Goal: Task Accomplishment & Management: Complete application form

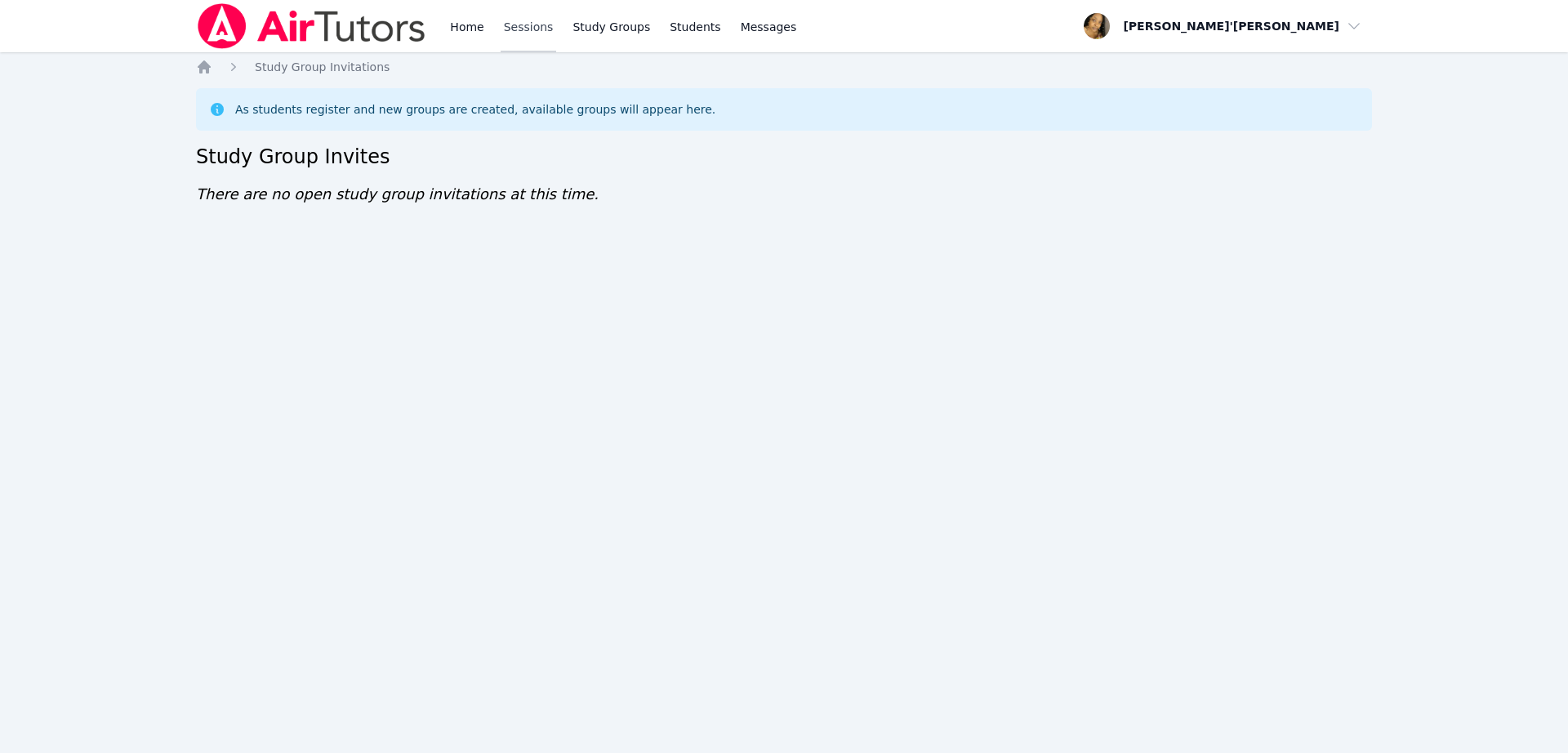
click at [522, 25] on link "Sessions" at bounding box center [529, 26] width 56 height 52
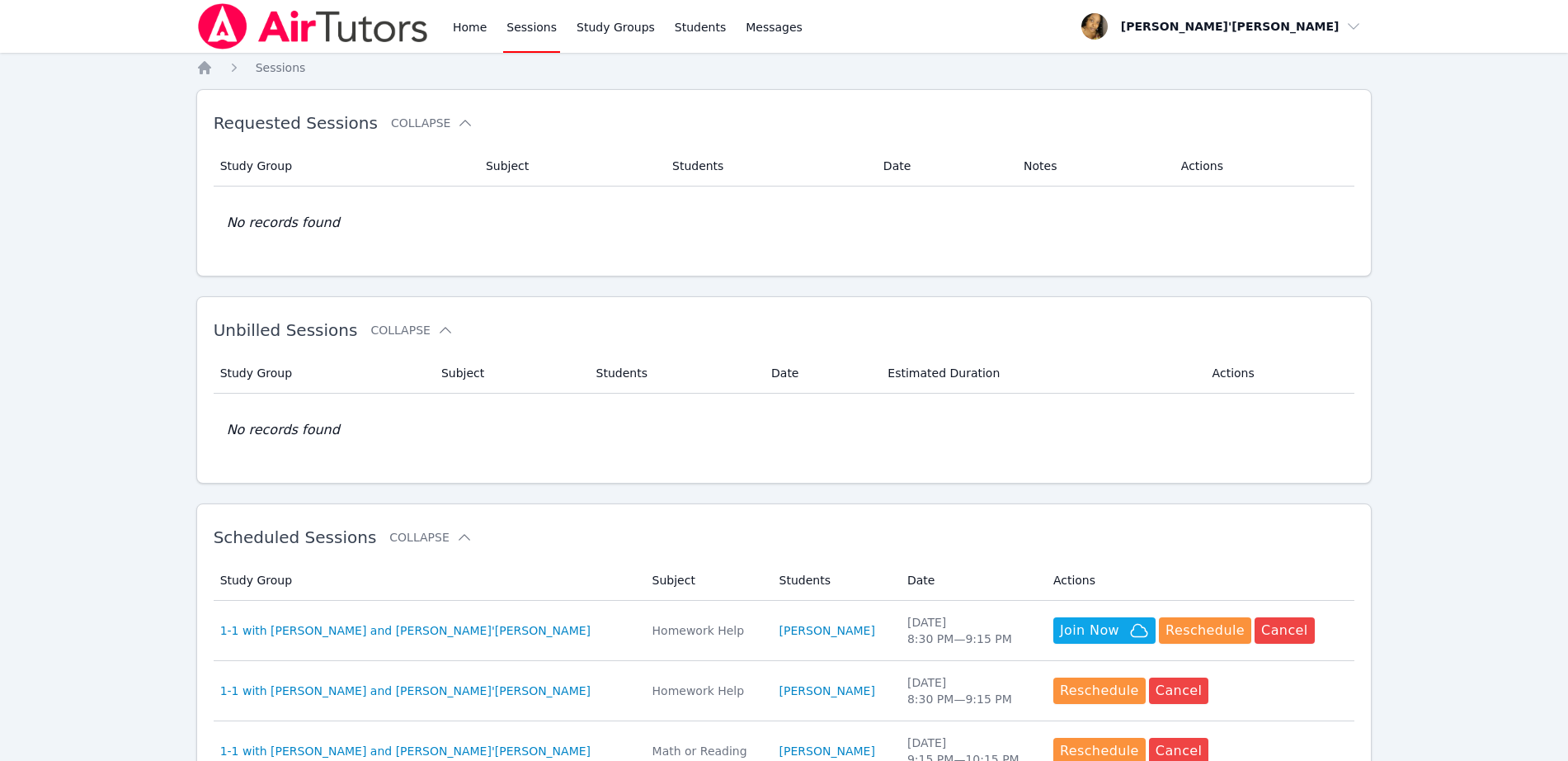
click at [519, 39] on link "Sessions" at bounding box center [531, 26] width 57 height 53
click at [295, 21] on img at bounding box center [313, 26] width 234 height 46
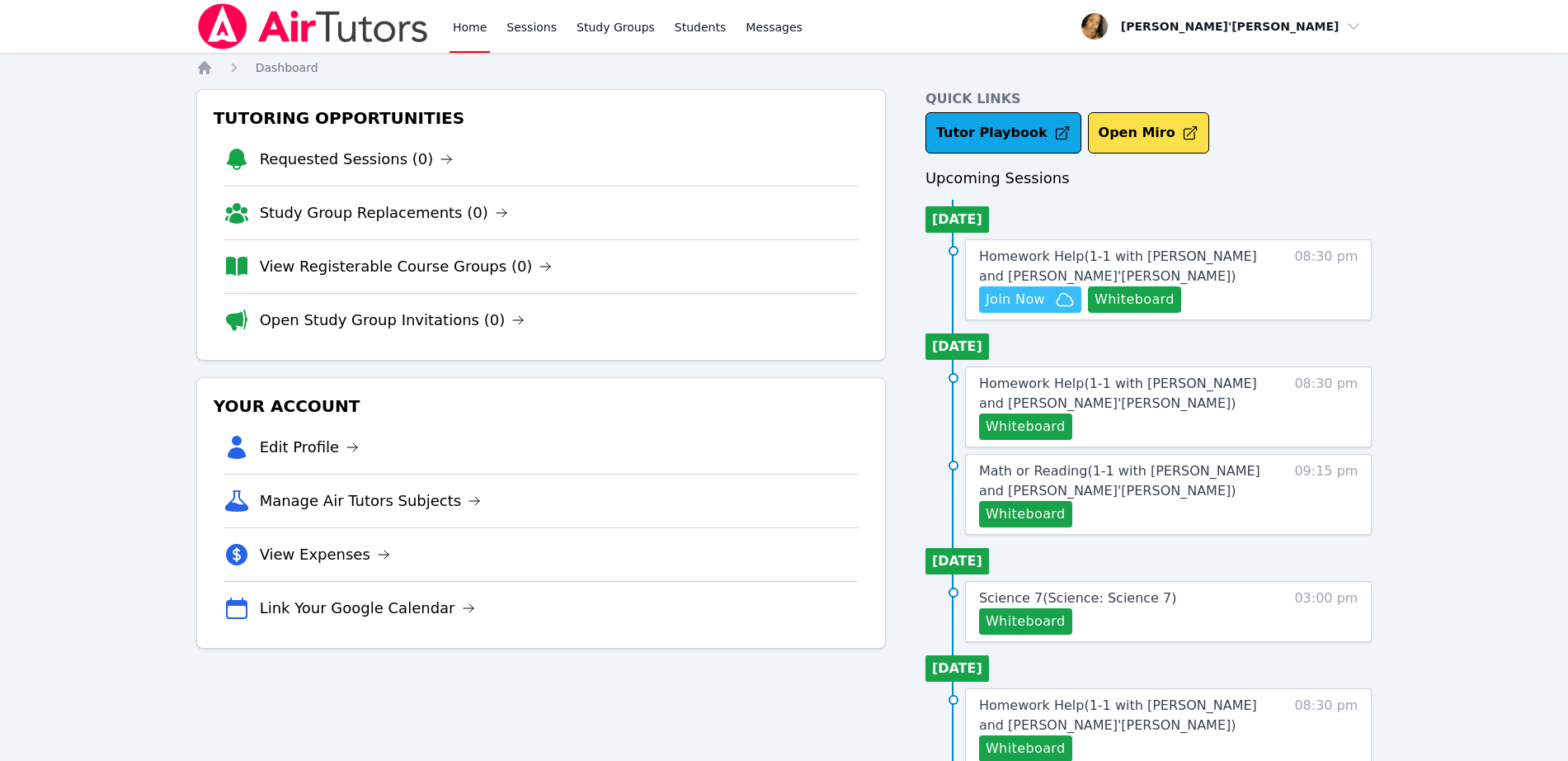
click at [1022, 292] on span "Join Now" at bounding box center [1015, 299] width 59 height 20
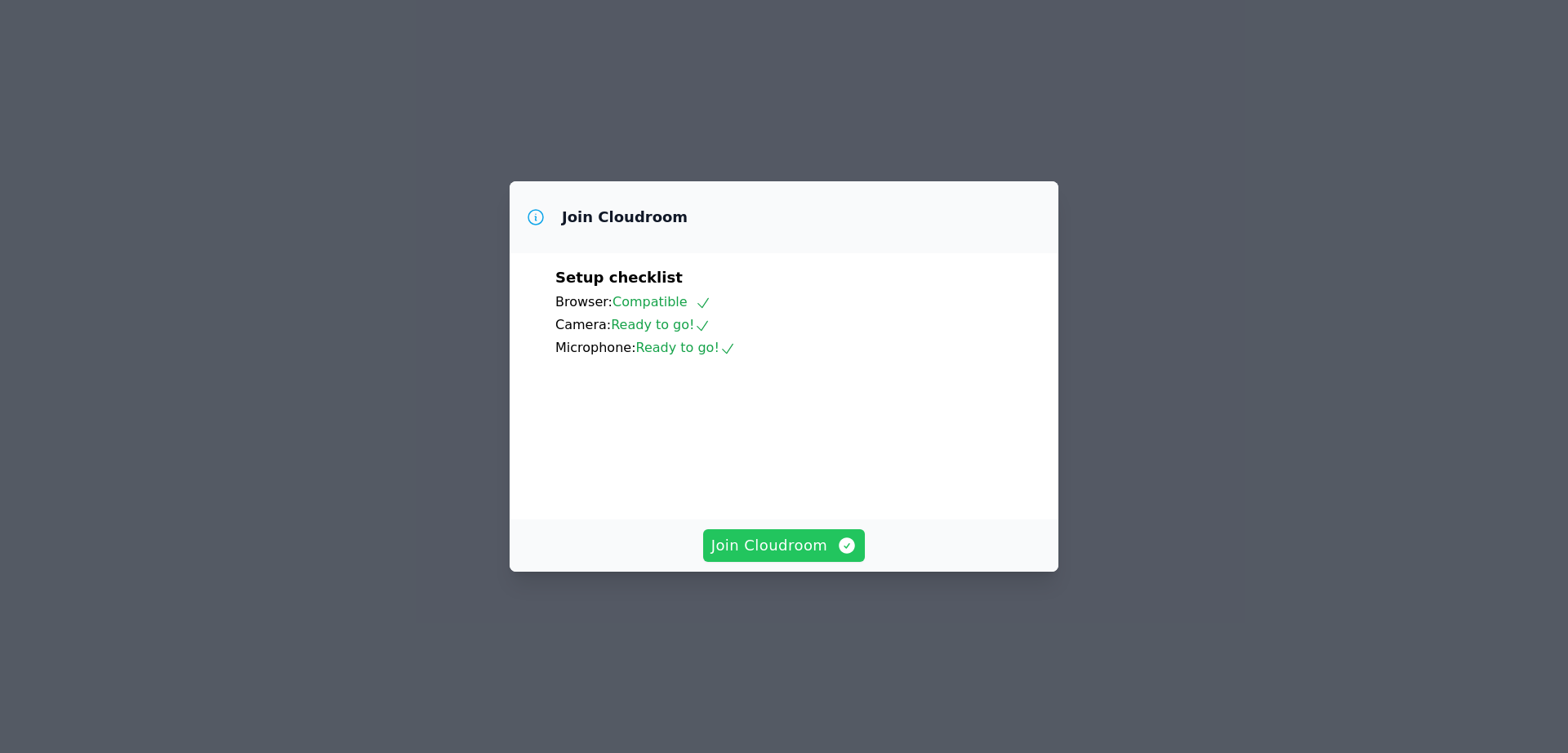
click at [765, 556] on span "Join Cloudroom" at bounding box center [784, 545] width 146 height 23
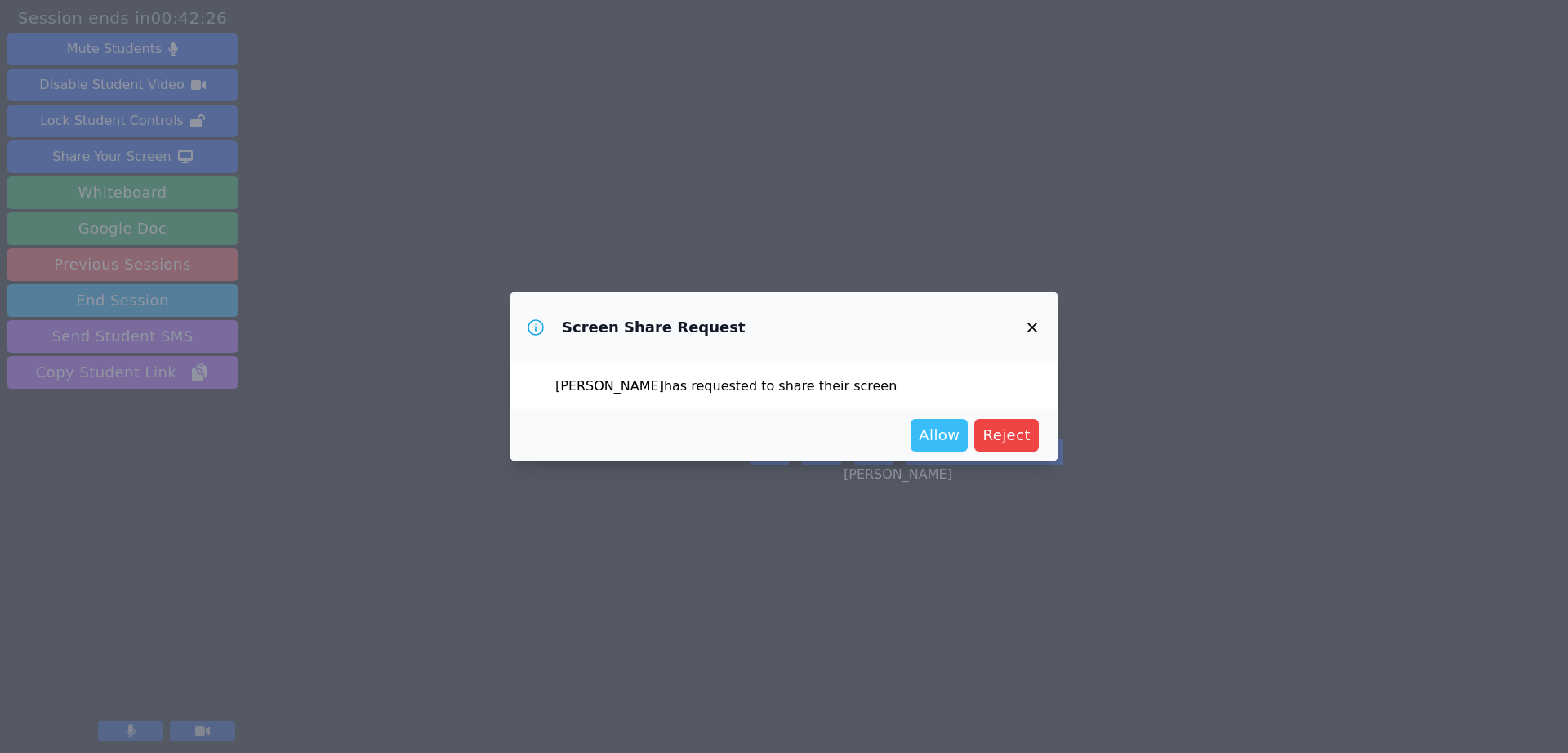
click at [959, 444] on span "Allow" at bounding box center [940, 435] width 41 height 23
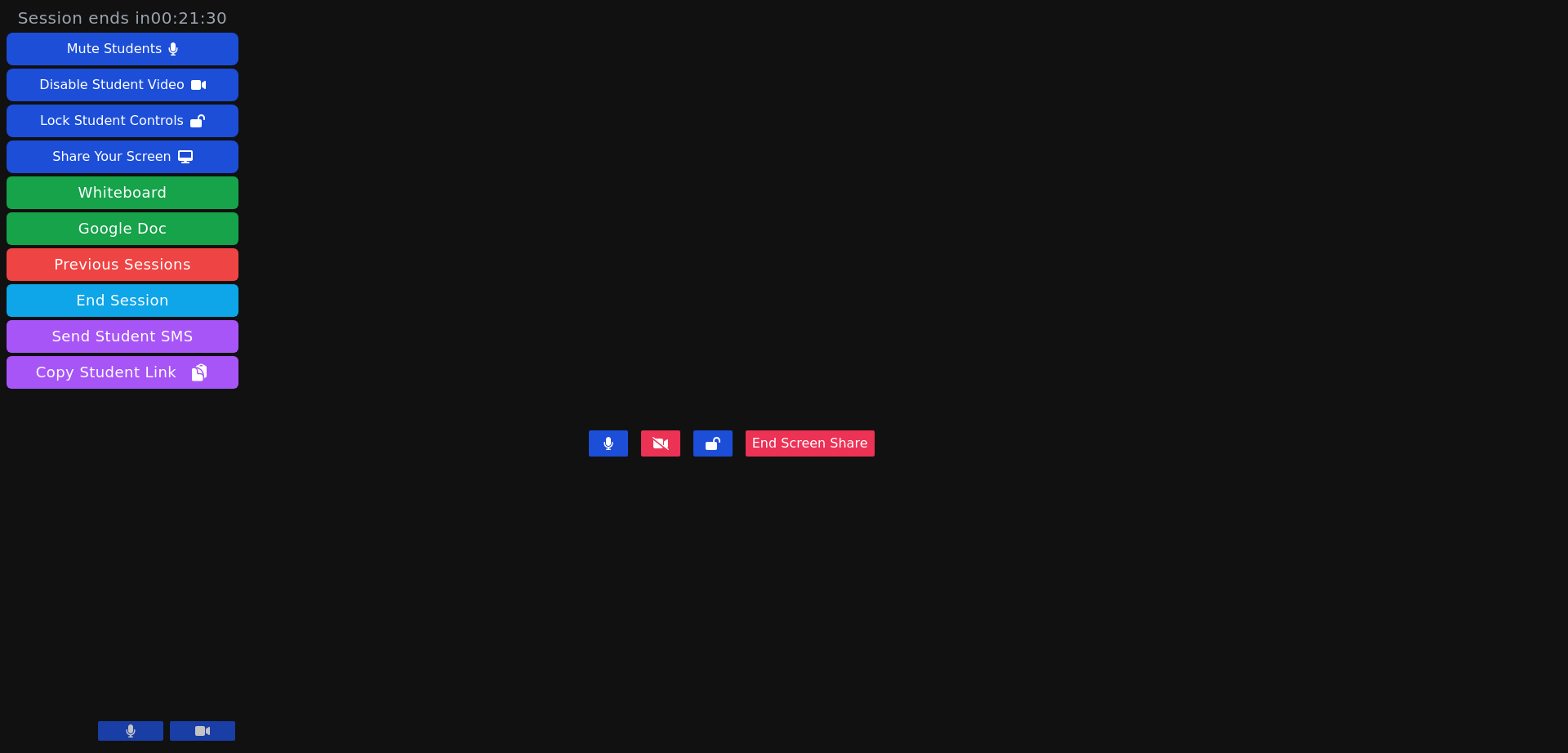
click at [874, 457] on button "End Screen Share" at bounding box center [810, 444] width 129 height 26
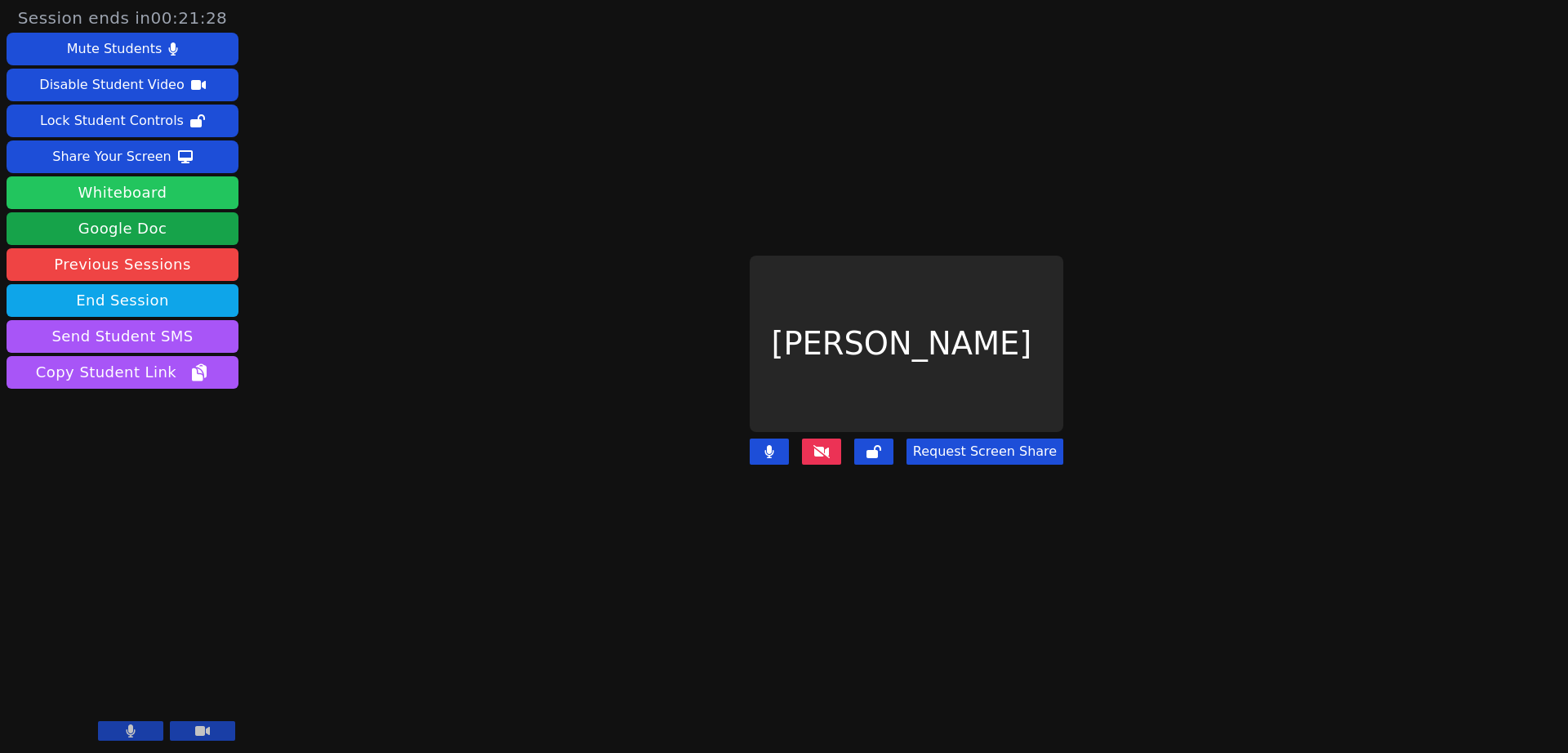
click at [147, 202] on button "Whiteboard" at bounding box center [122, 192] width 232 height 33
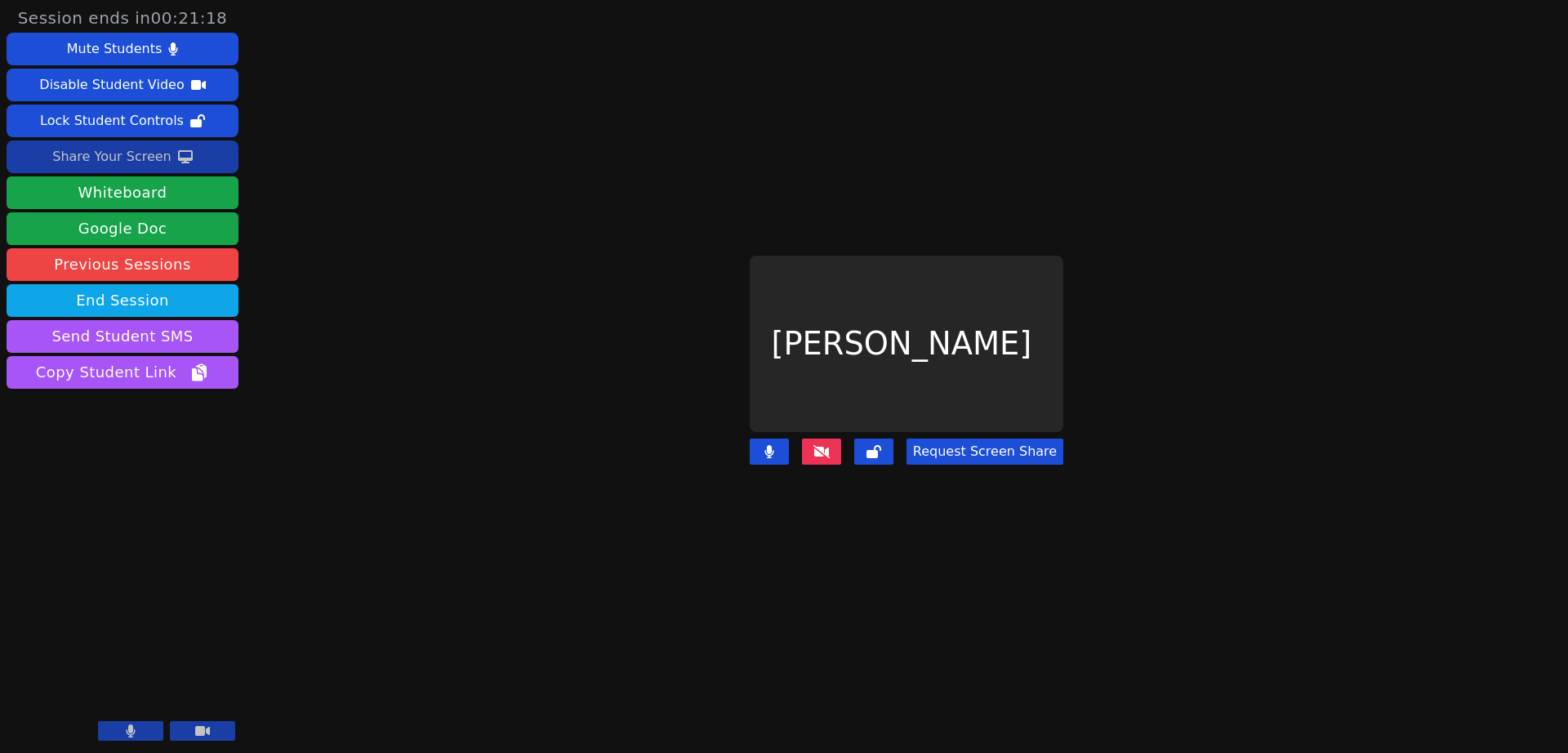
drag, startPoint x: 145, startPoint y: 148, endPoint x: 152, endPoint y: 142, distance: 9.2
click at [152, 142] on button "Share Your Screen" at bounding box center [122, 157] width 232 height 33
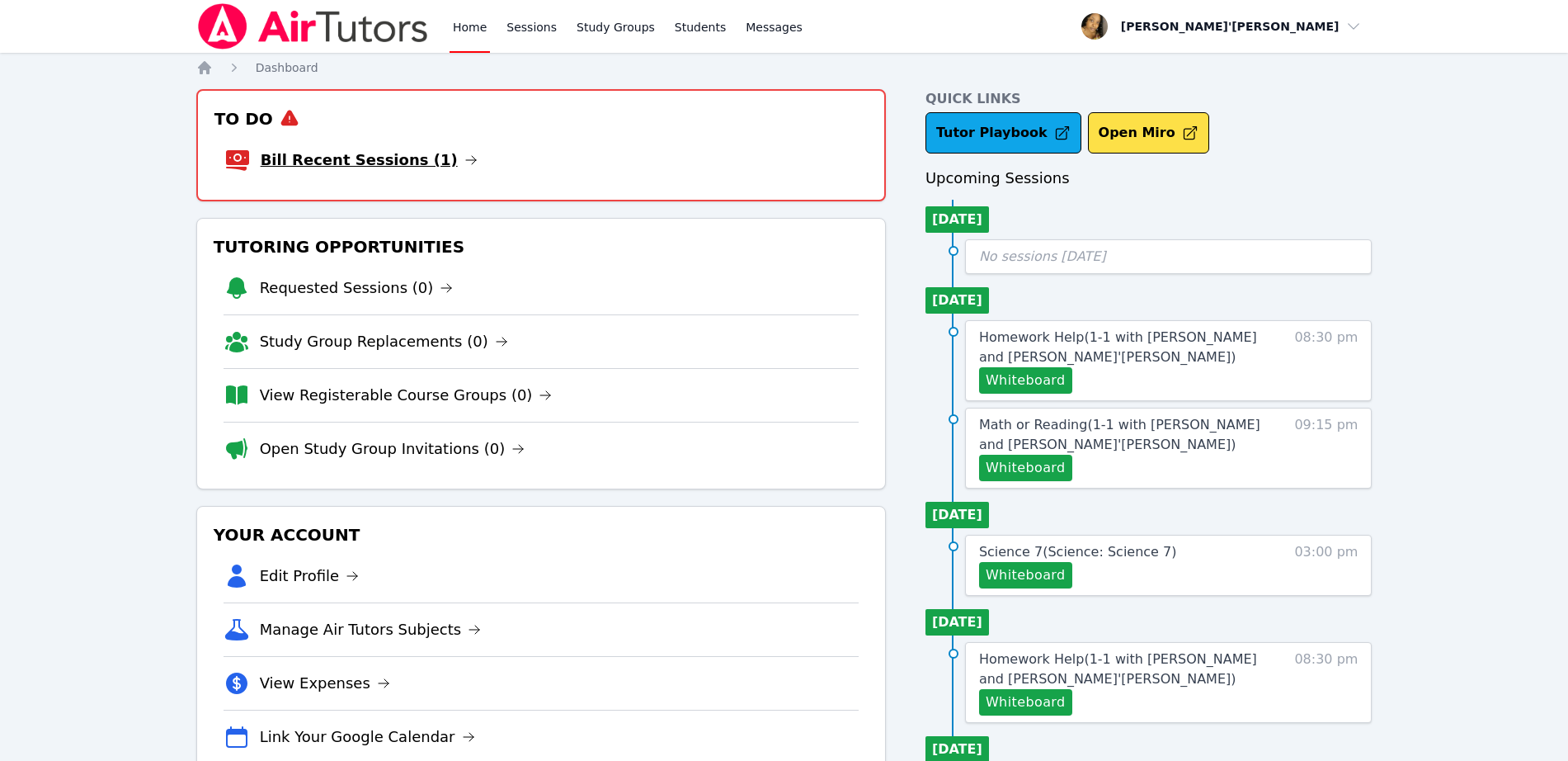
click at [302, 166] on link "Bill Recent Sessions (1)" at bounding box center [369, 160] width 217 height 24
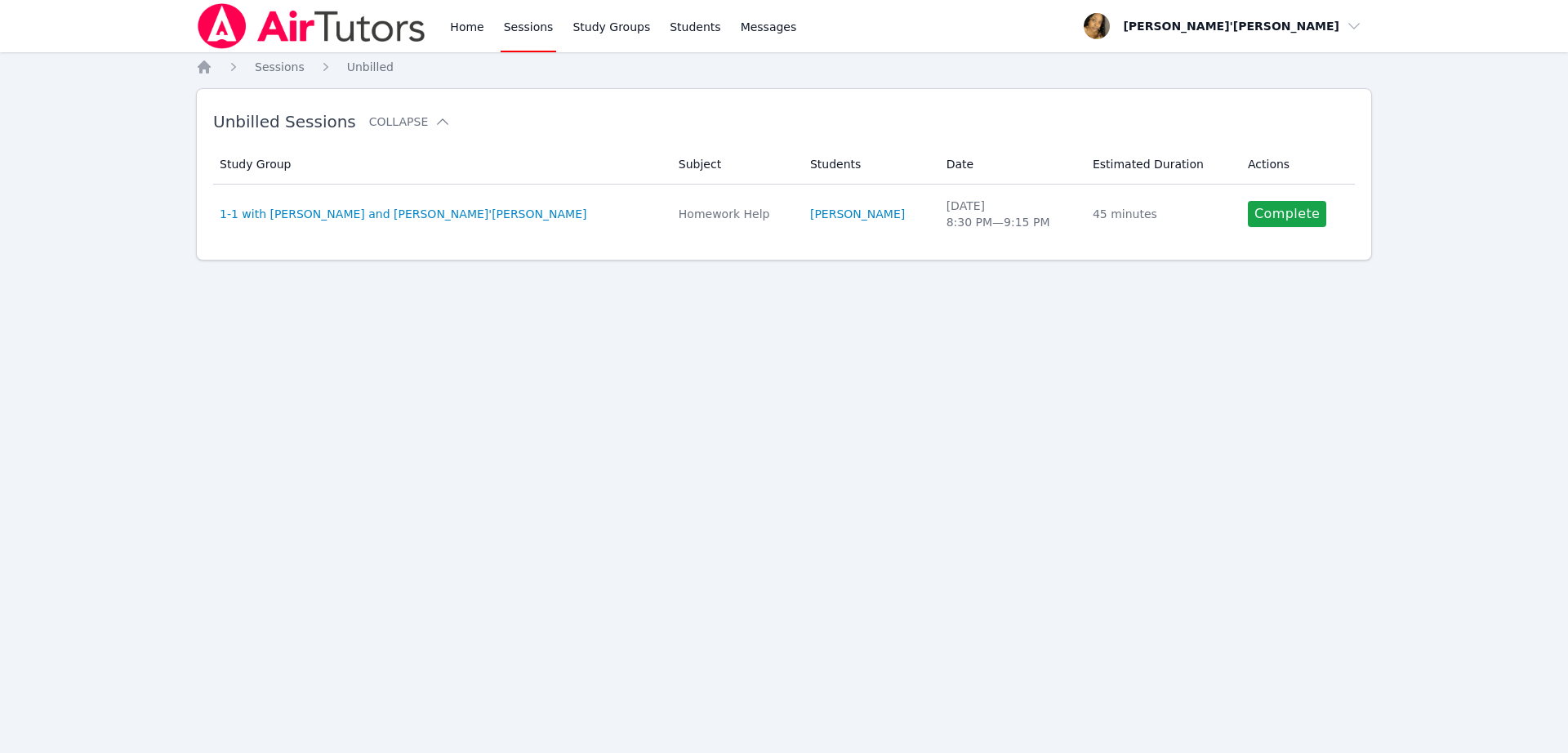
click at [579, 382] on div "Home Sessions Study Groups Students Messages Open user menu [PERSON_NAME]'[PERS…" at bounding box center [784, 376] width 1568 height 753
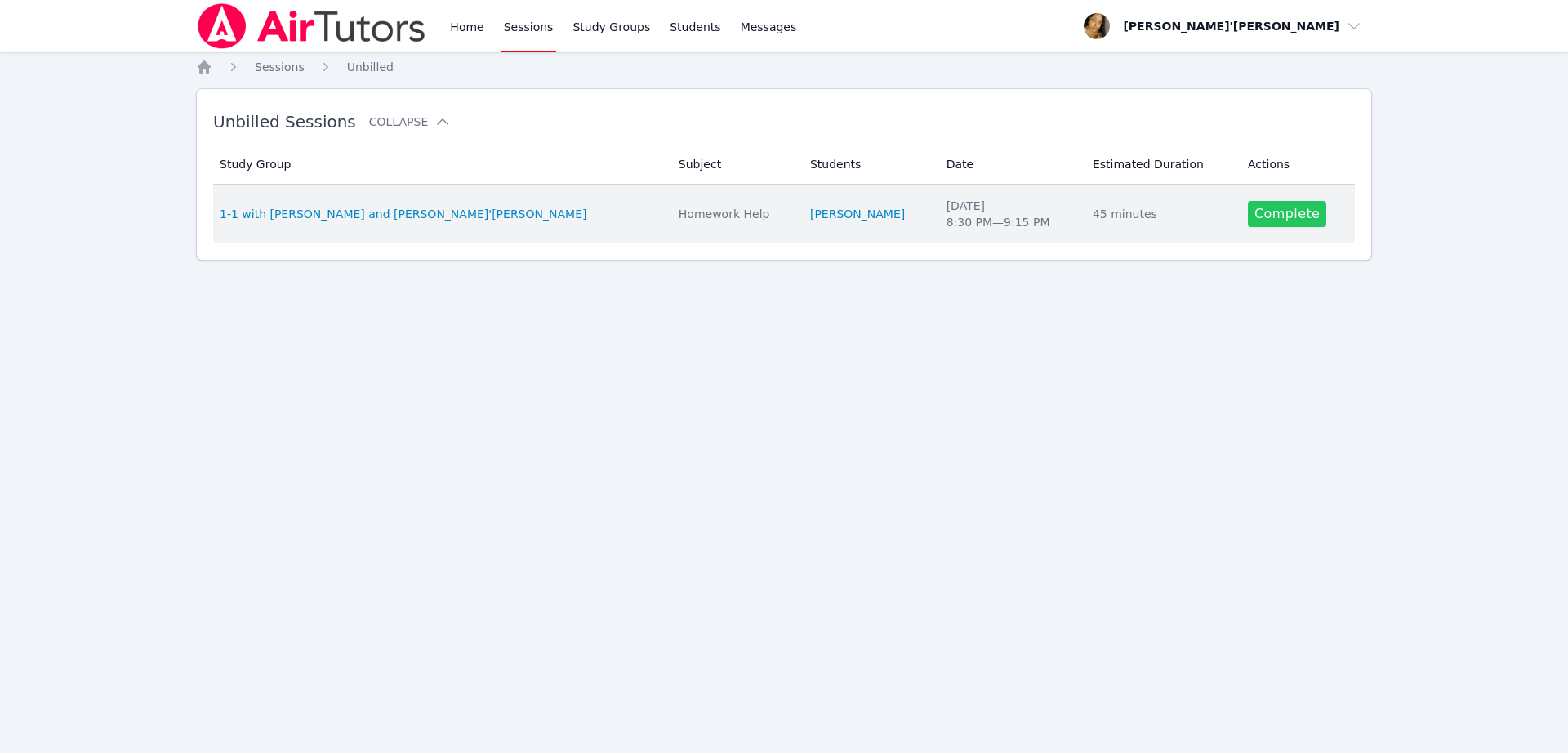
click at [1264, 216] on link "Complete" at bounding box center [1287, 214] width 78 height 26
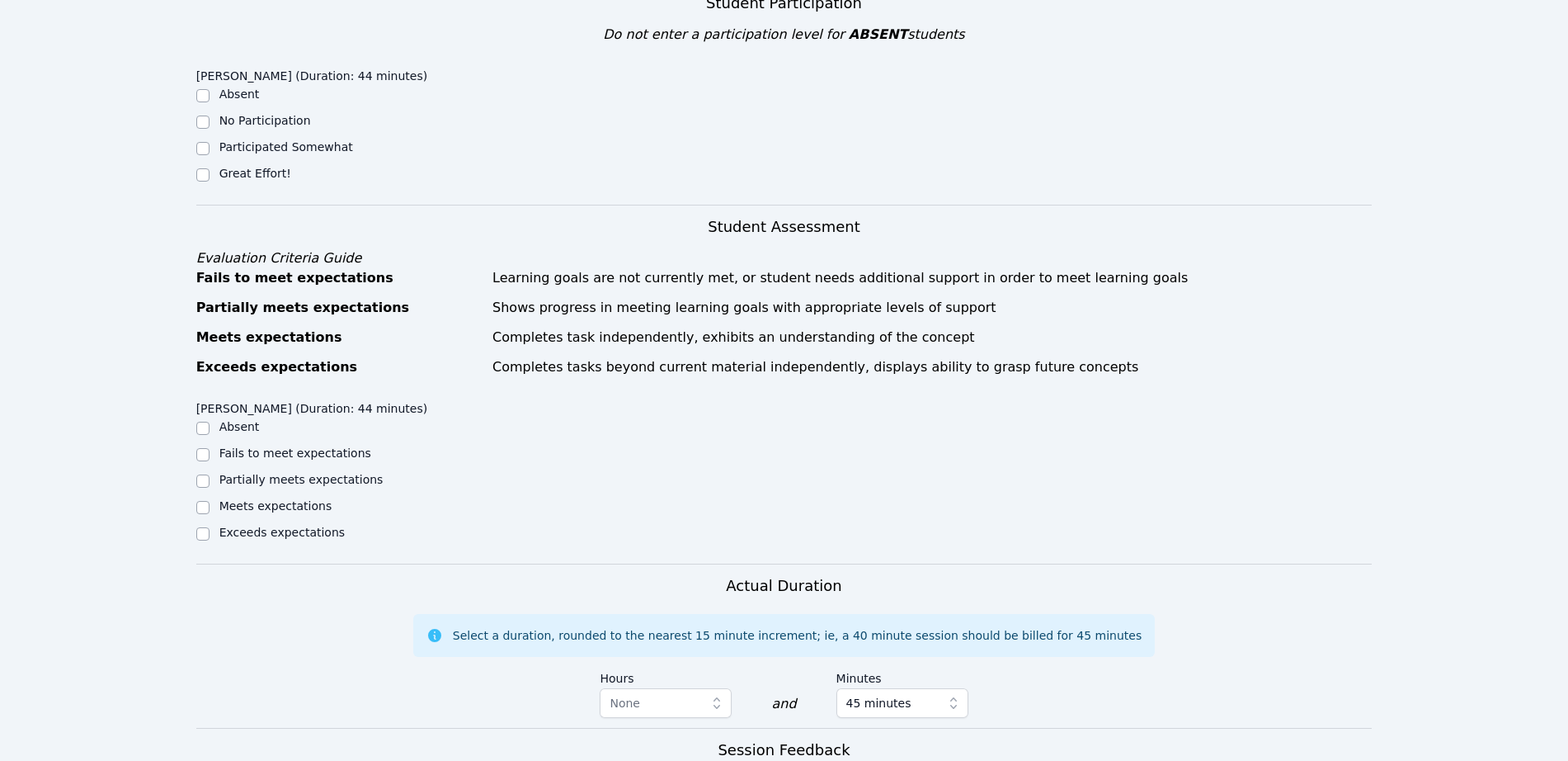
scroll to position [516, 0]
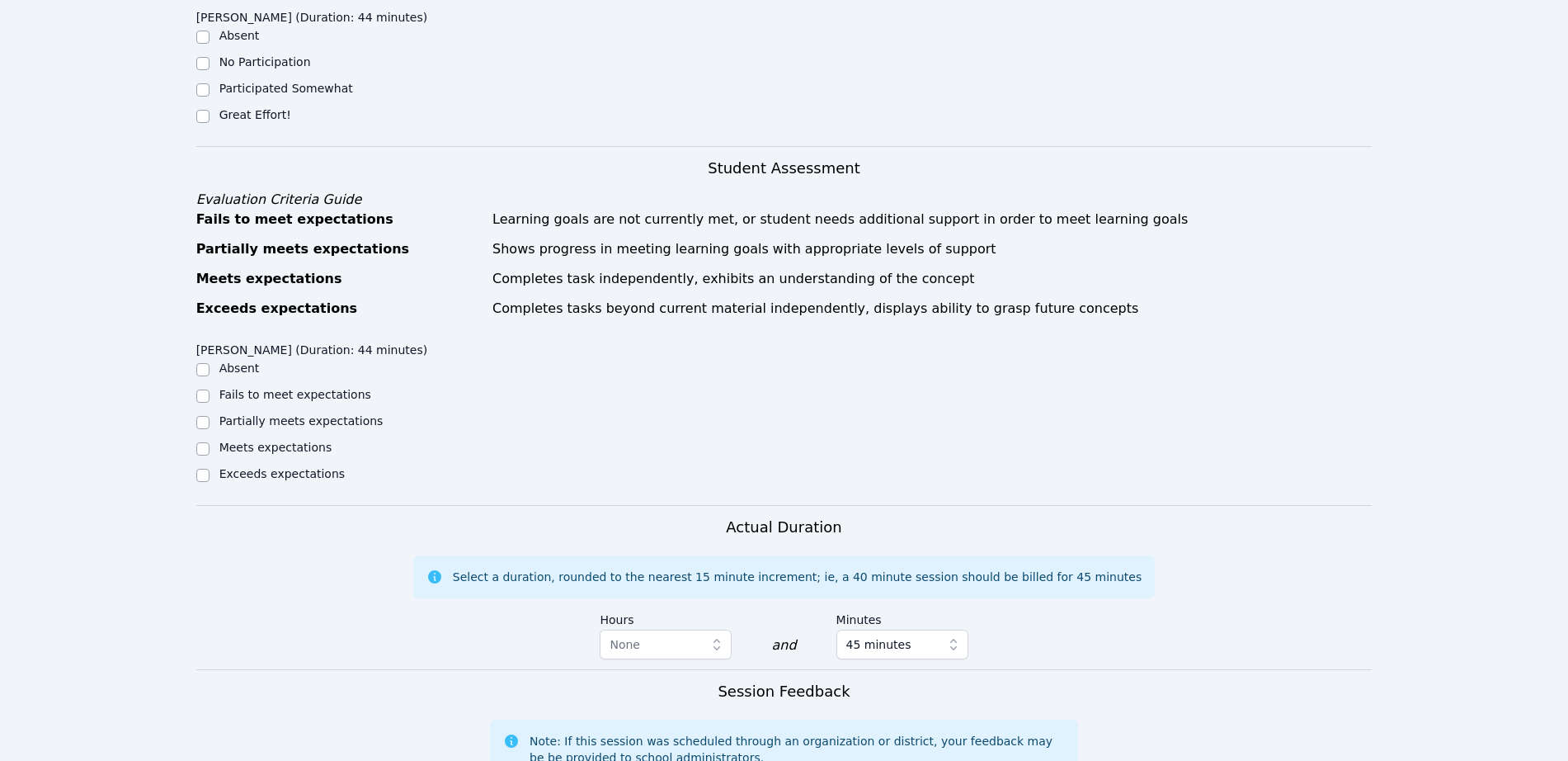
click at [230, 108] on label "Great Effort!" at bounding box center [255, 115] width 72 height 13
click at [210, 110] on input "Great Effort!" at bounding box center [202, 117] width 13 height 13
checkbox input "true"
click at [277, 441] on label "Meets expectations" at bounding box center [276, 447] width 113 height 13
click at [210, 443] on input "Meets expectations" at bounding box center [202, 449] width 13 height 13
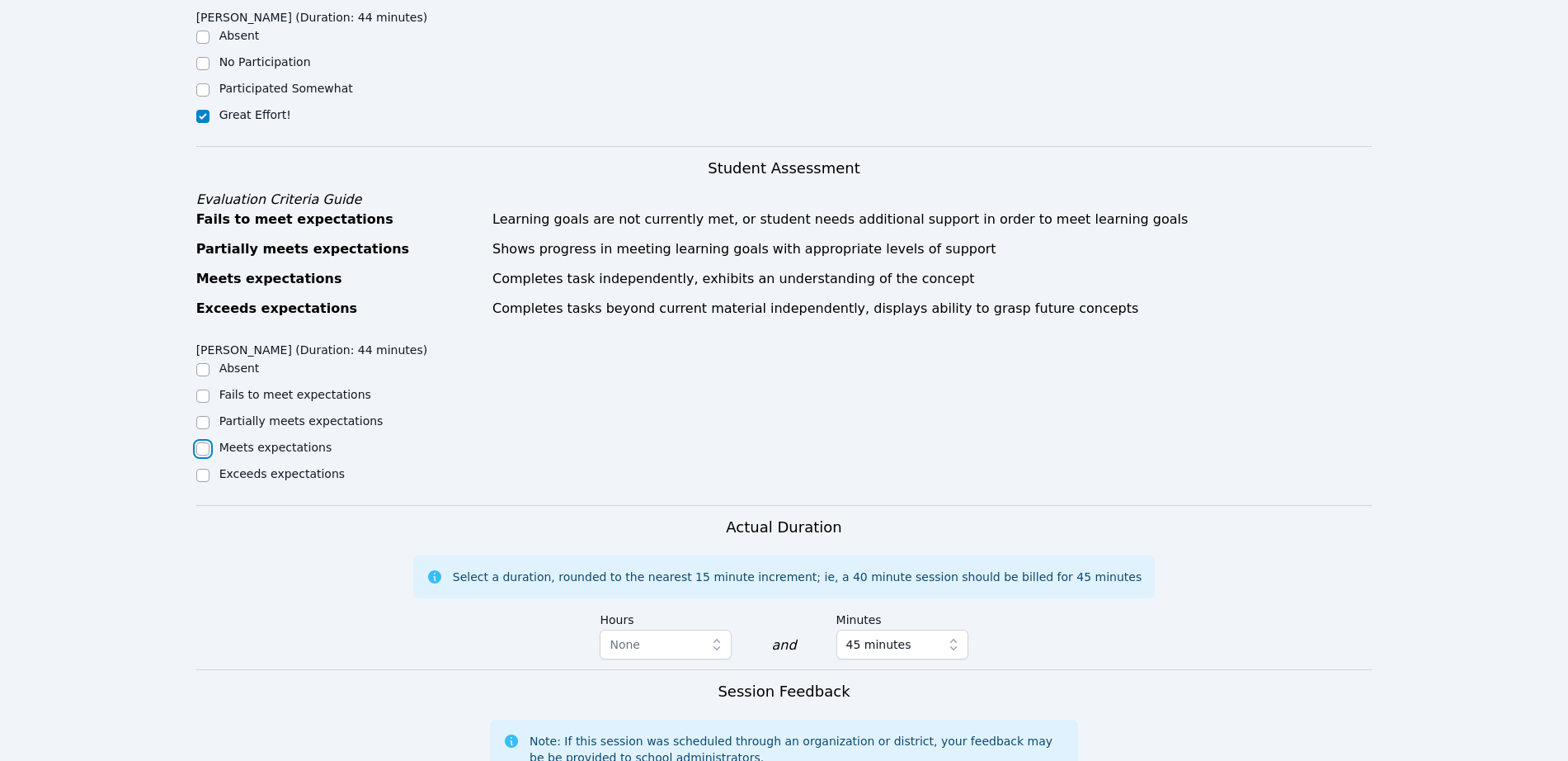
checkbox input "true"
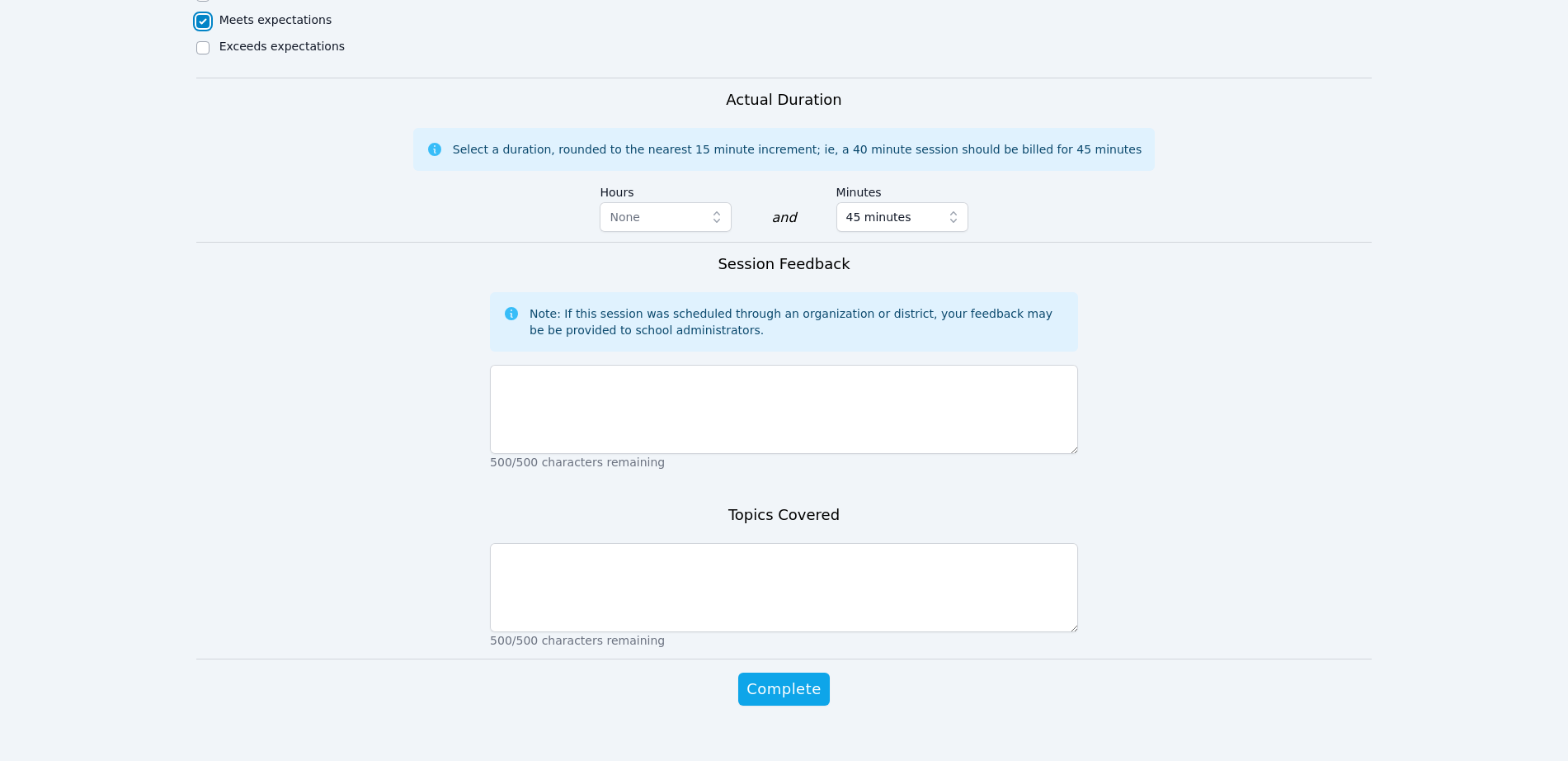
scroll to position [947, 0]
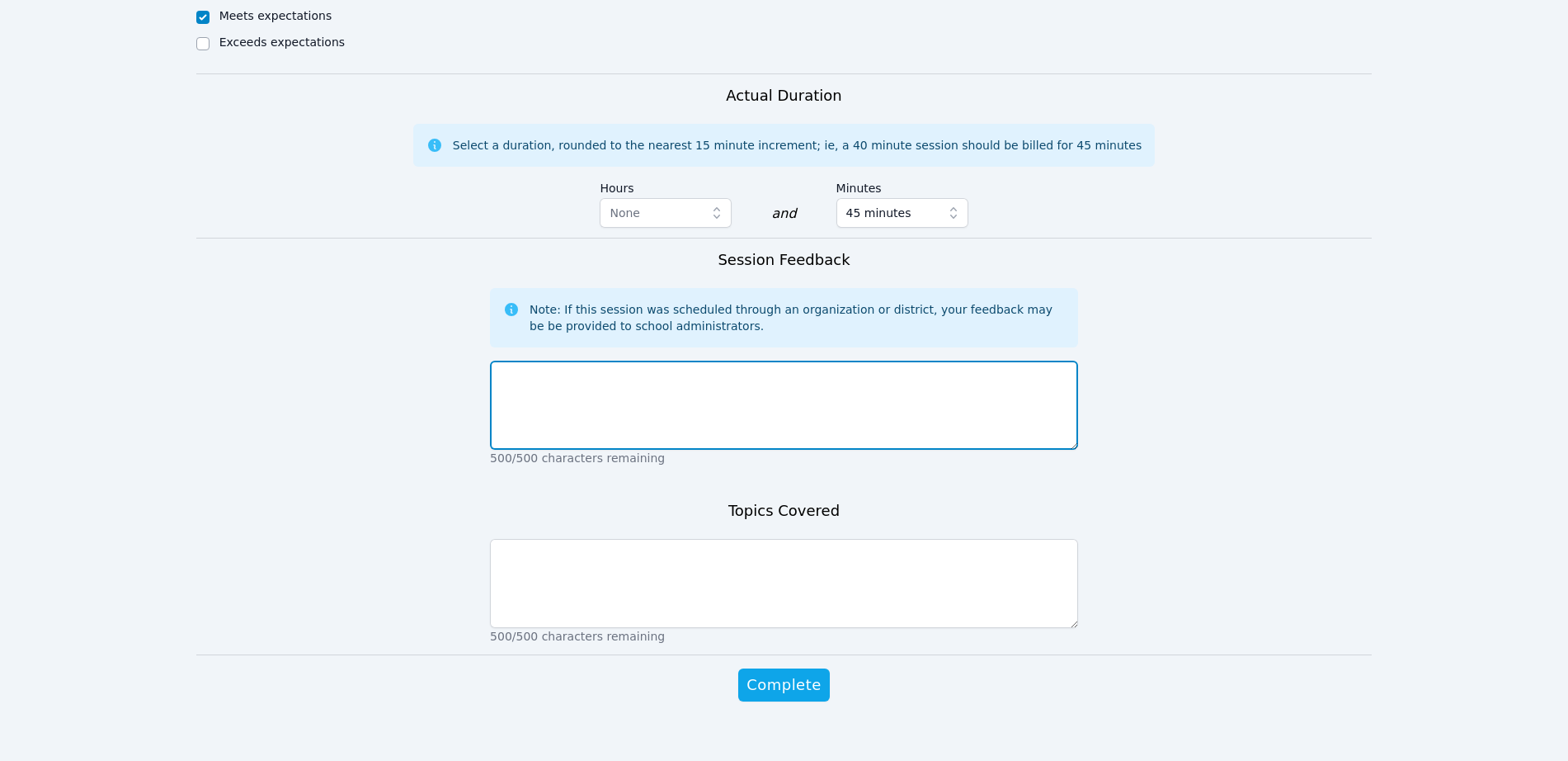
click at [626, 397] on textarea at bounding box center [784, 405] width 589 height 89
type textarea "[PERSON_NAME] did well in our session [DATE]. He was very engaged."
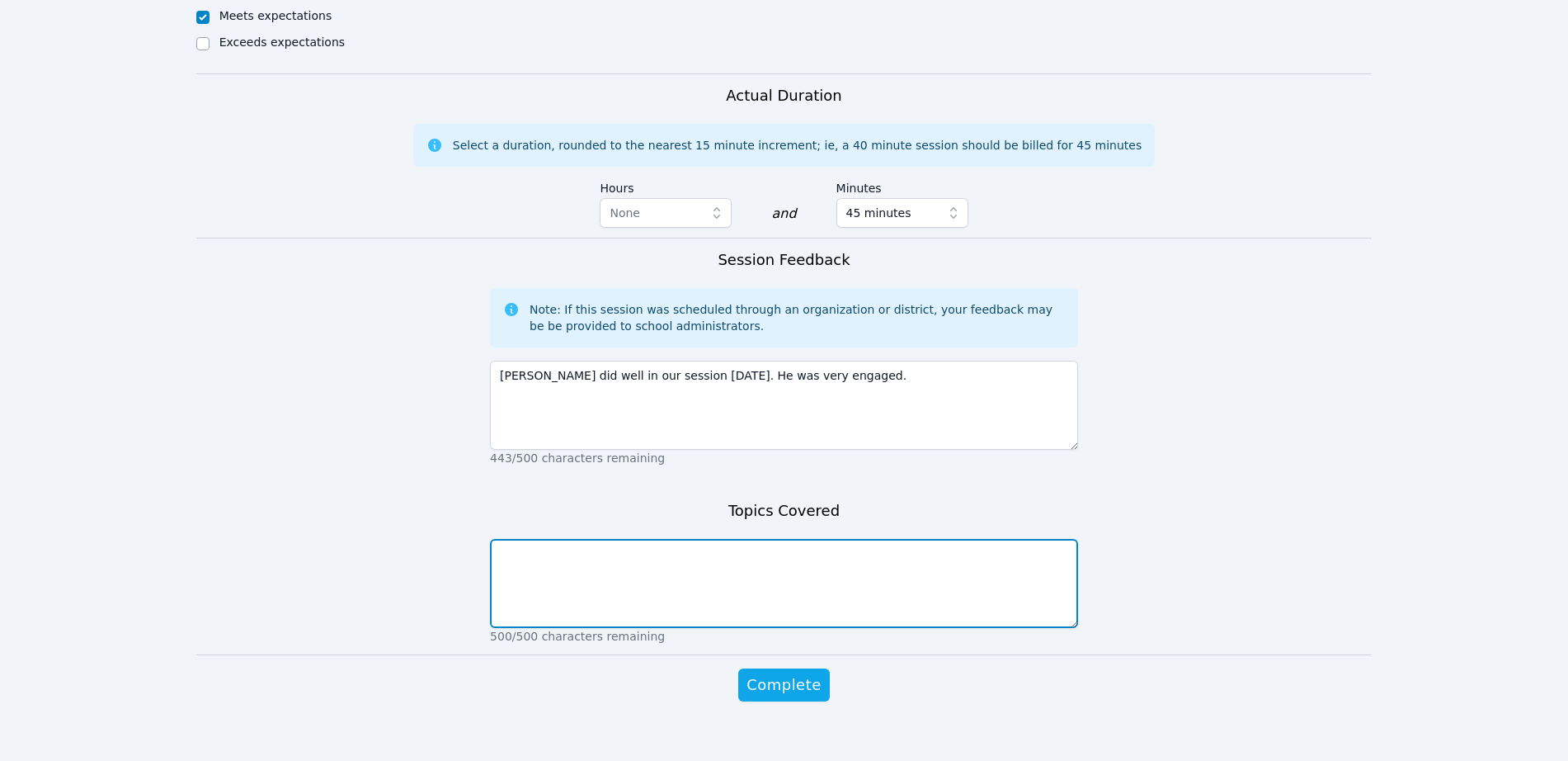
click at [654, 594] on textarea at bounding box center [784, 583] width 589 height 89
type textarea "Vertical angles"
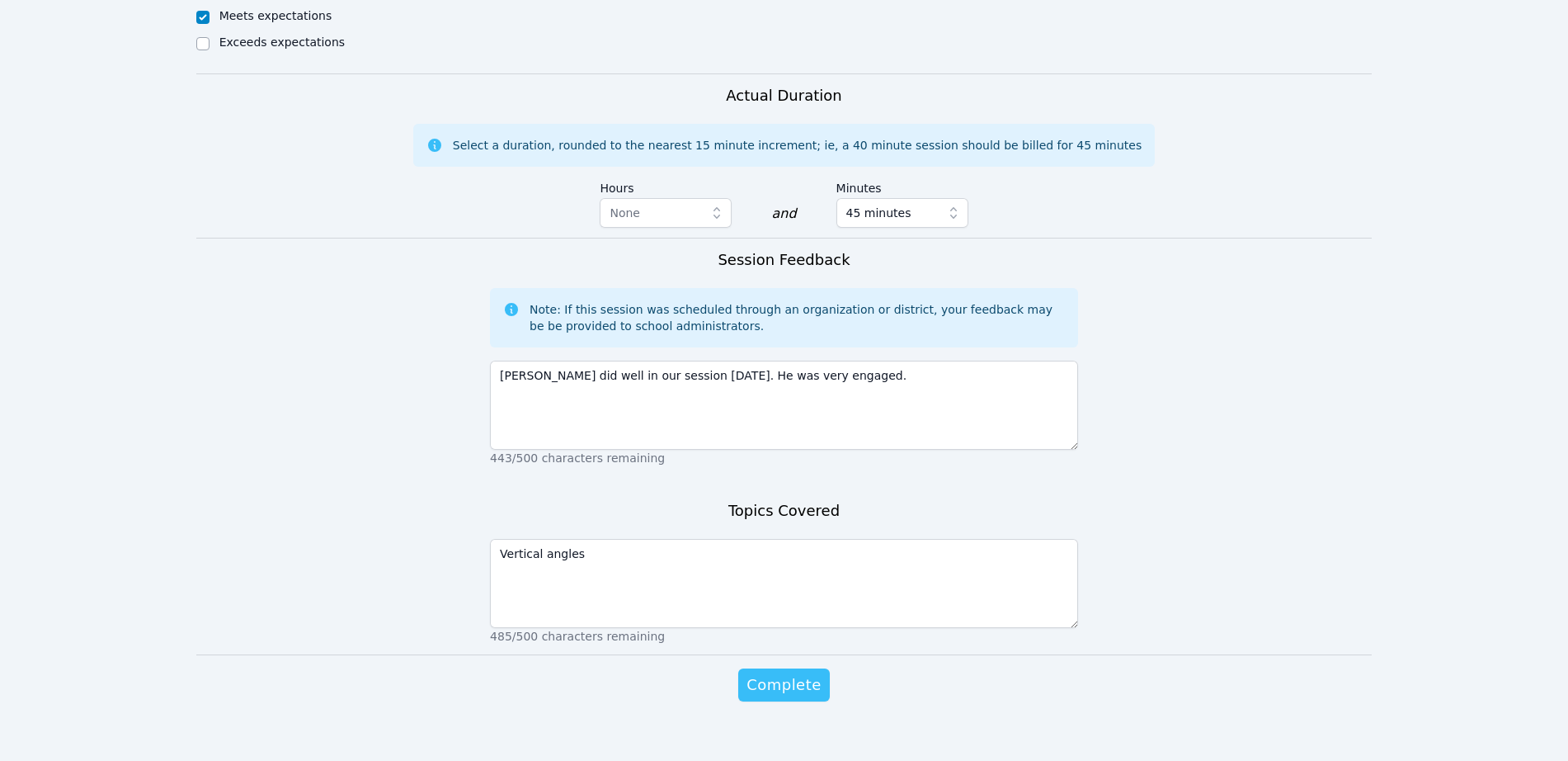
click at [805, 678] on button "Complete" at bounding box center [784, 685] width 90 height 33
